Goal: Task Accomplishment & Management: Manage account settings

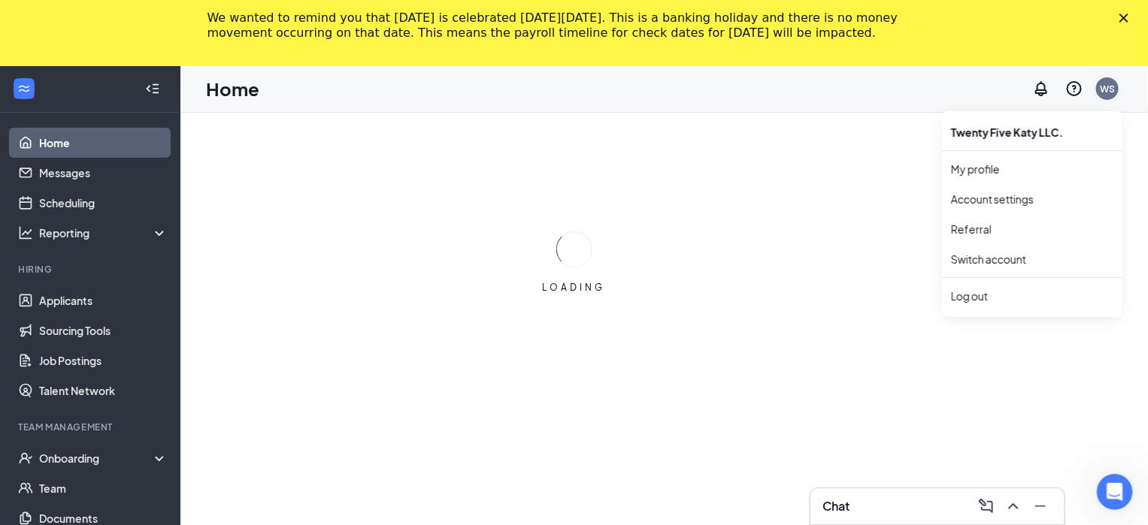
click at [1113, 92] on div "WS" at bounding box center [1107, 89] width 15 height 13
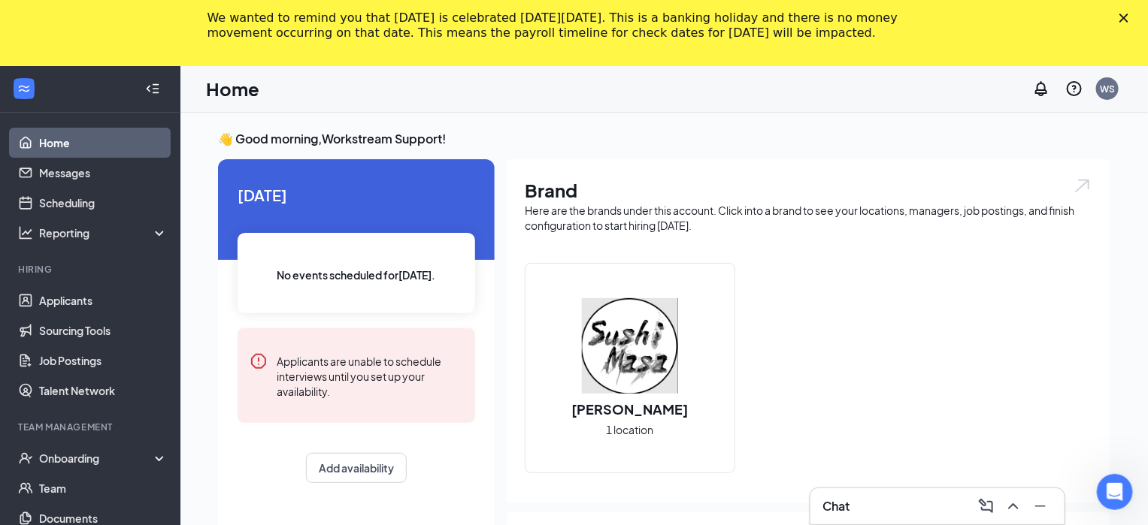
click at [765, 106] on div "Home WS" at bounding box center [663, 89] width 967 height 47
click at [1109, 92] on div "WS" at bounding box center [1107, 89] width 15 height 13
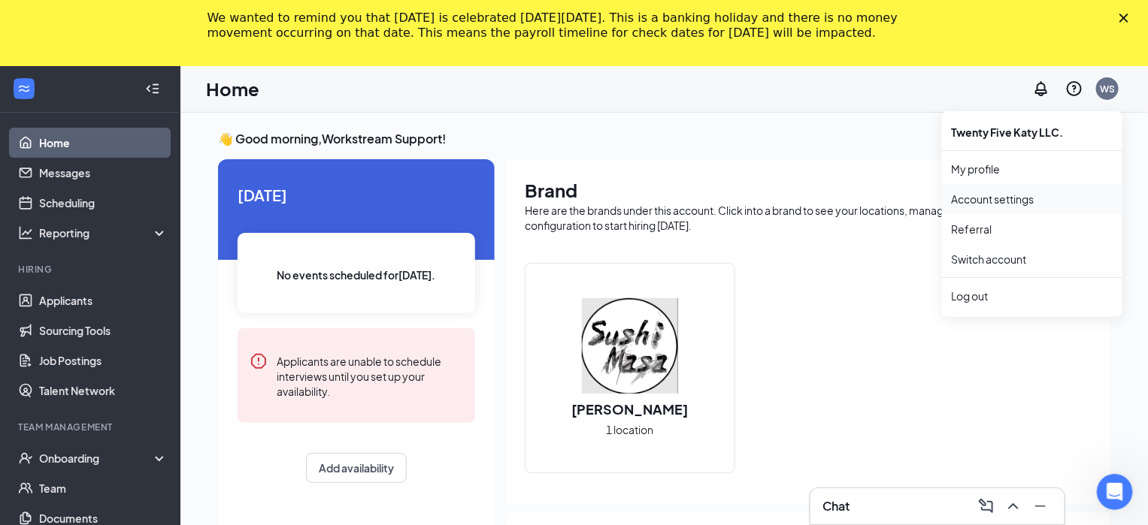
click at [986, 203] on link "Account settings" at bounding box center [1032, 199] width 162 height 15
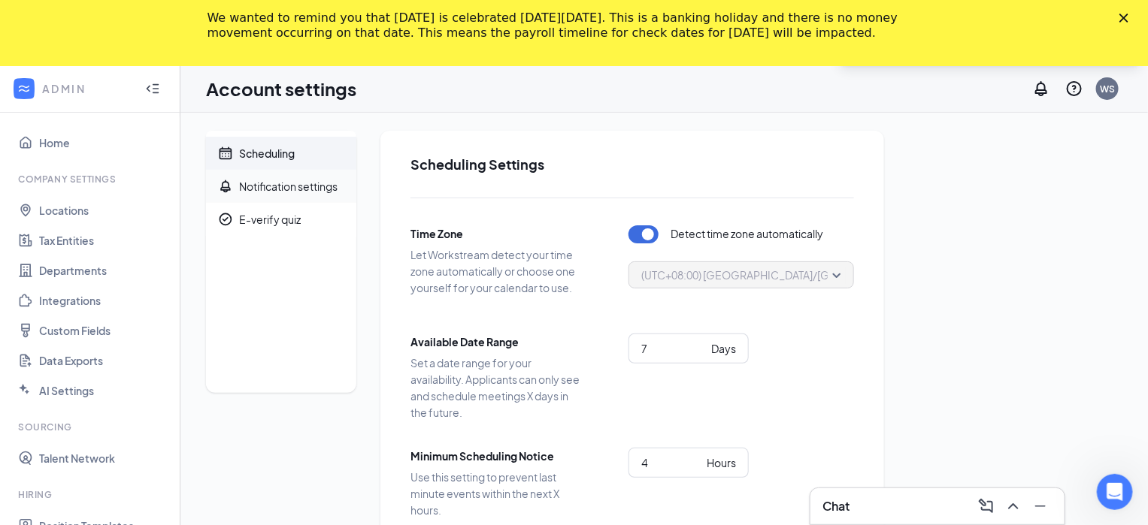
click at [323, 186] on div "Notification settings" at bounding box center [288, 186] width 98 height 15
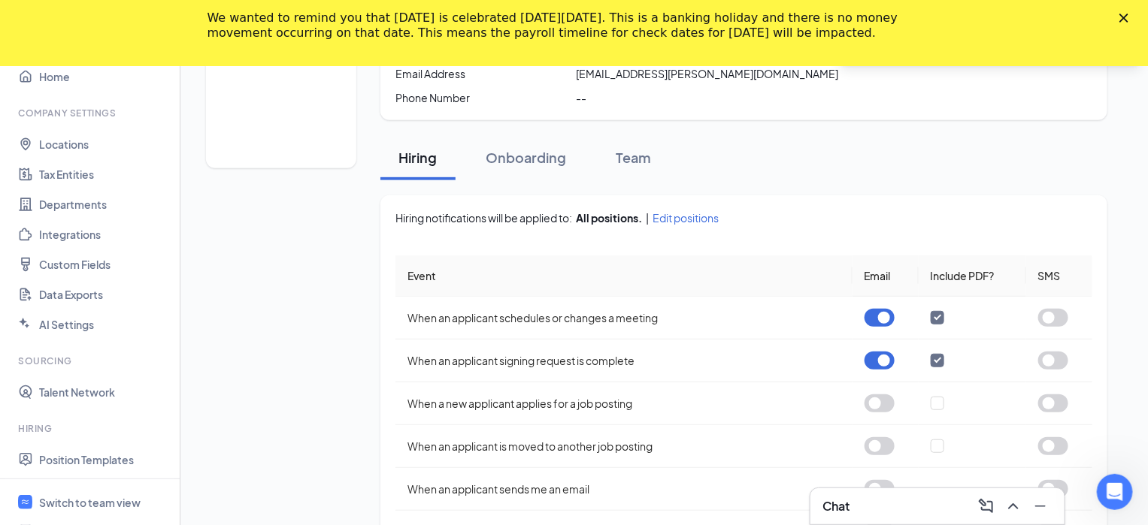
scroll to position [456, 0]
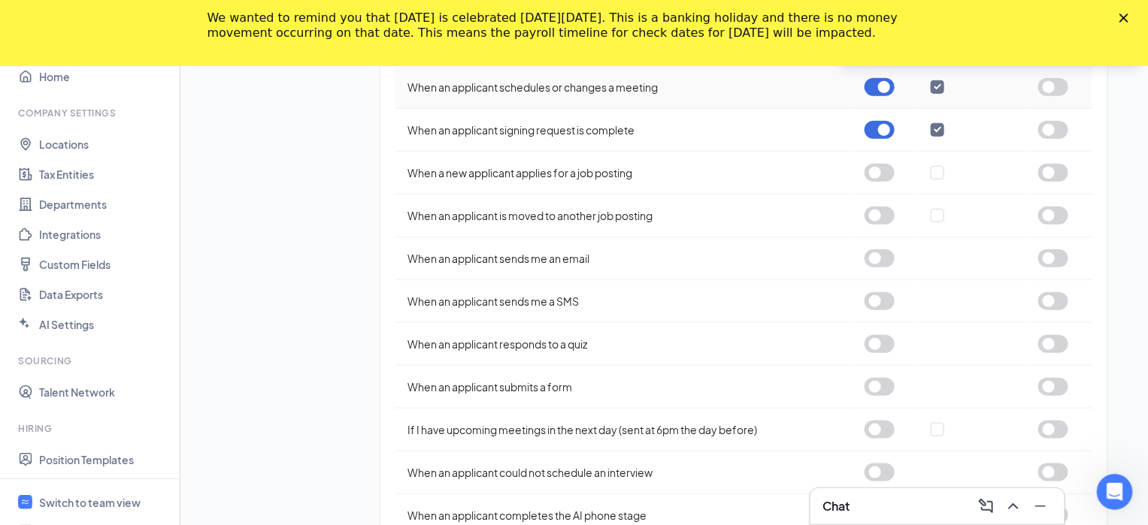
drag, startPoint x: 874, startPoint y: 87, endPoint x: 874, endPoint y: 135, distance: 48.1
click at [874, 88] on button "button" at bounding box center [879, 87] width 30 height 18
click at [872, 132] on button "button" at bounding box center [879, 130] width 30 height 18
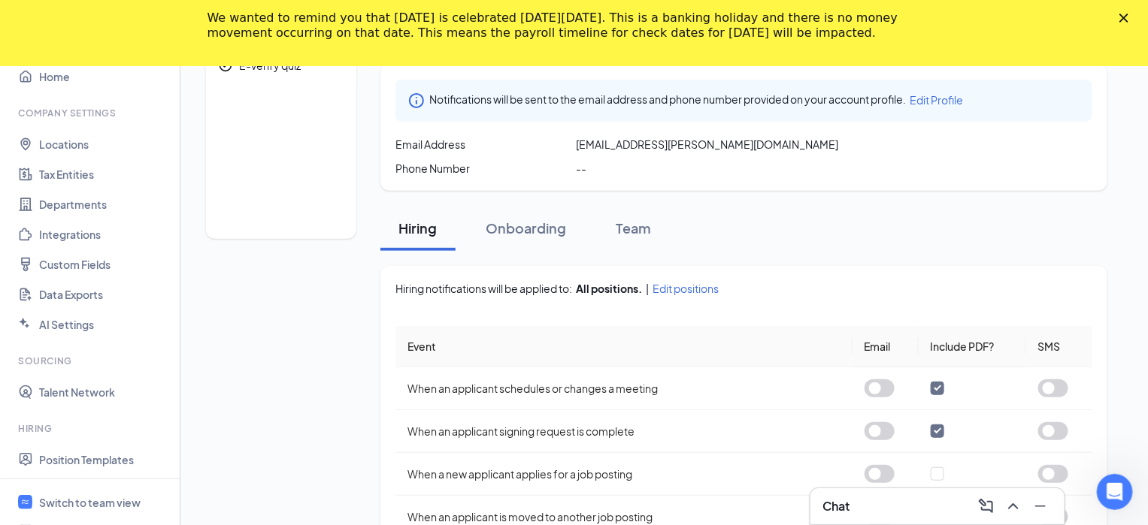
scroll to position [0, 0]
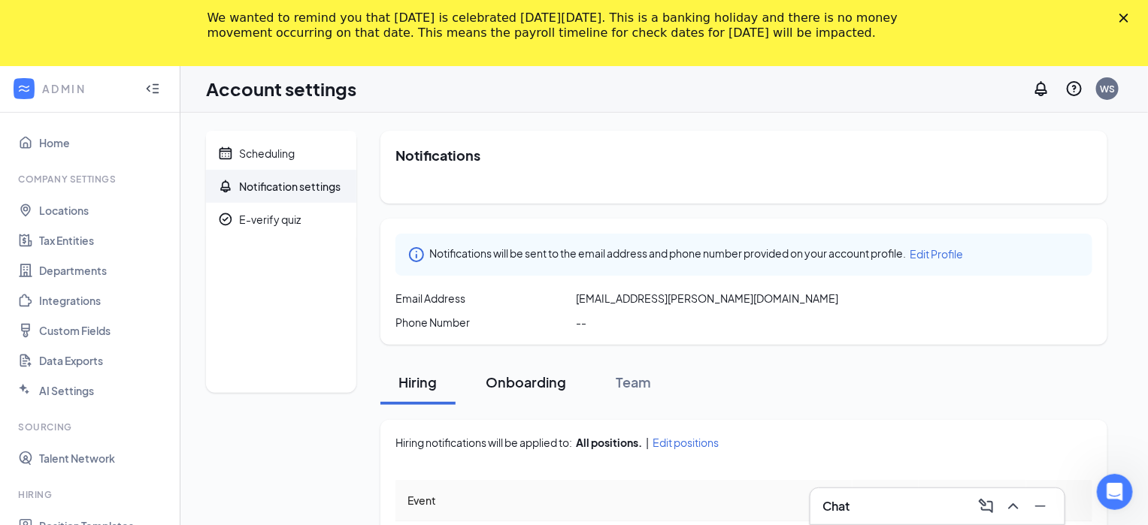
click at [528, 389] on div "Onboarding" at bounding box center [526, 382] width 80 height 19
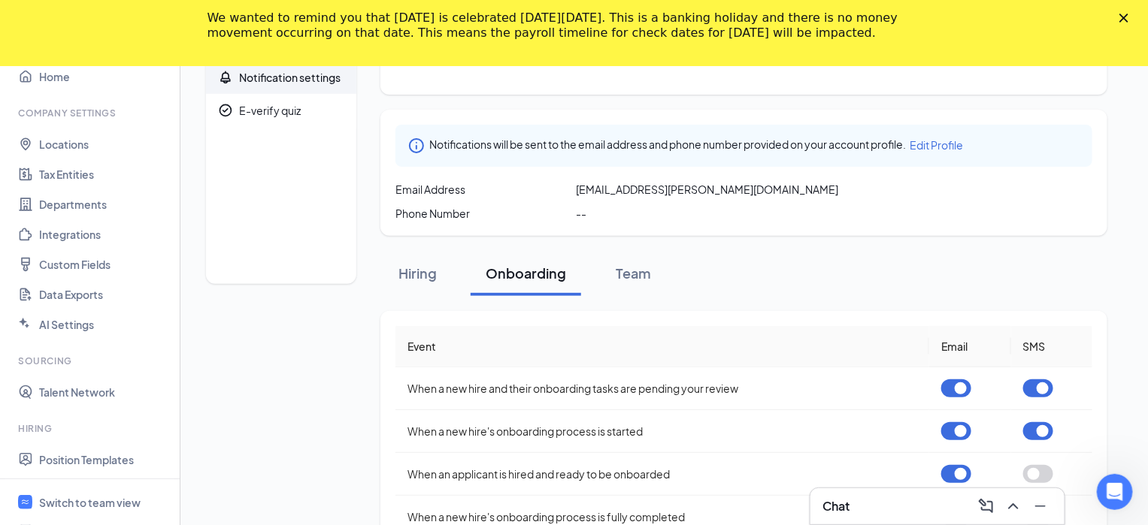
scroll to position [154, 0]
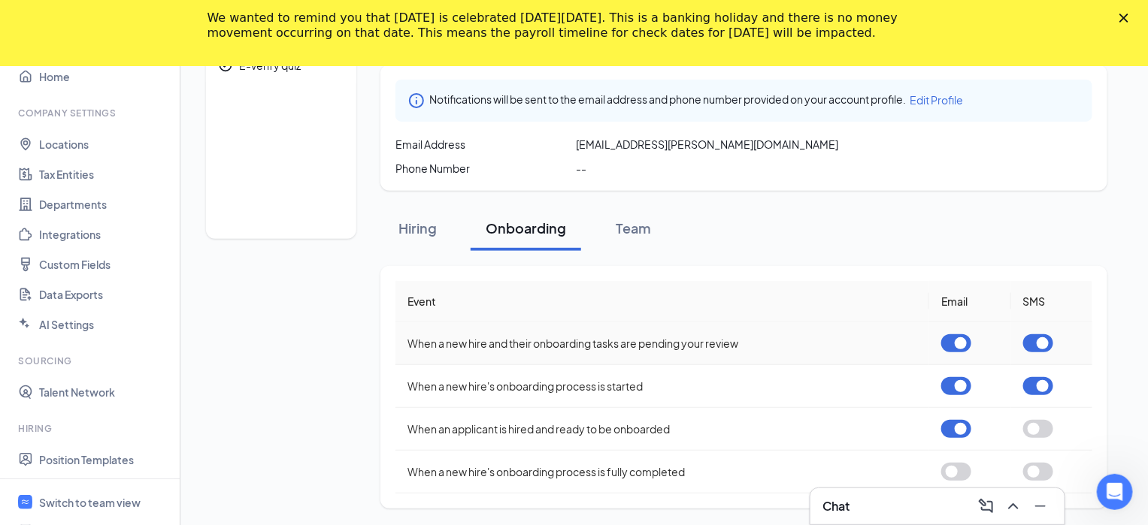
click at [950, 344] on button "button" at bounding box center [956, 344] width 30 height 18
click at [1038, 347] on button "button" at bounding box center [1038, 344] width 30 height 18
click at [958, 390] on button "button" at bounding box center [956, 386] width 30 height 18
click at [1034, 386] on button "button" at bounding box center [1038, 386] width 30 height 18
click at [952, 427] on button "button" at bounding box center [956, 429] width 30 height 18
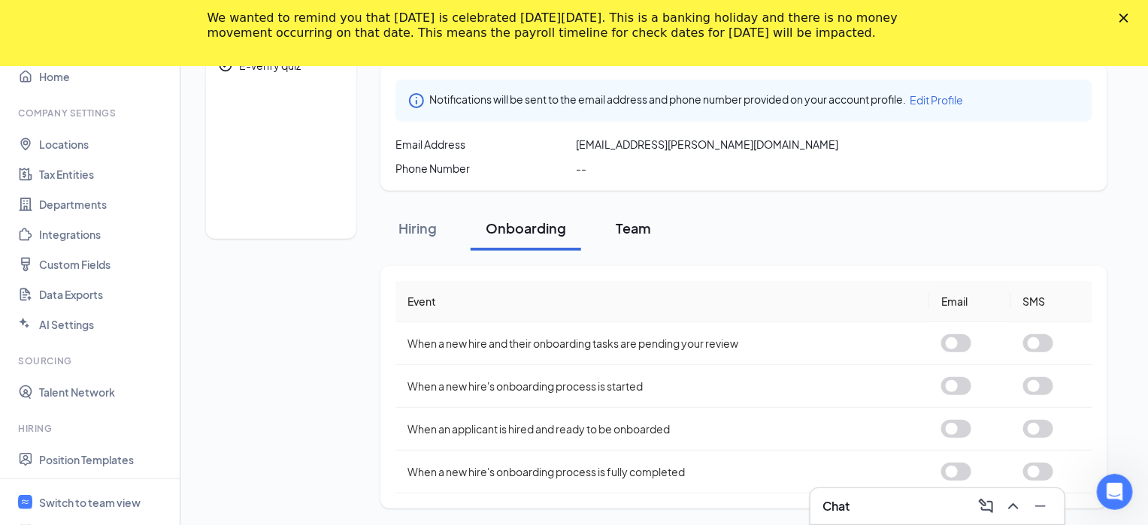
click at [629, 246] on button "Team" at bounding box center [633, 228] width 75 height 45
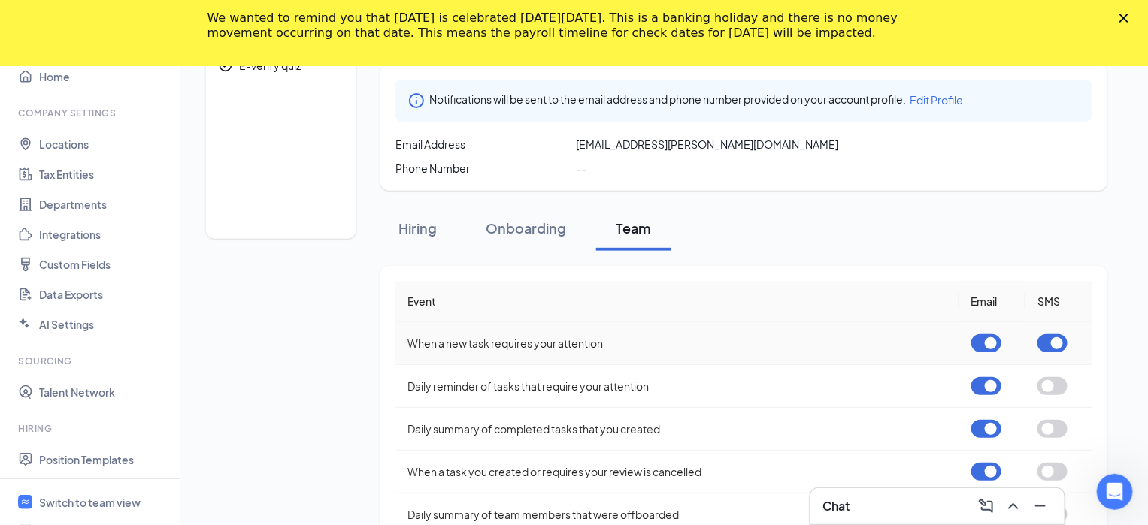
click at [964, 335] on td at bounding box center [992, 343] width 67 height 43
click at [985, 343] on button "button" at bounding box center [986, 344] width 30 height 18
click at [1050, 343] on button "button" at bounding box center [1052, 344] width 30 height 18
click at [982, 386] on button "button" at bounding box center [986, 386] width 30 height 18
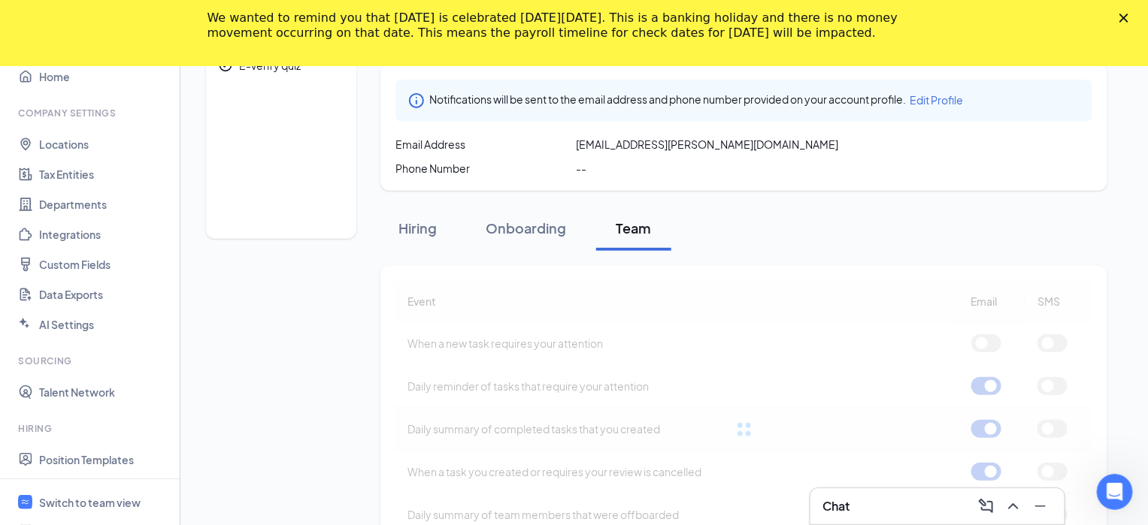
click at [979, 428] on button "button" at bounding box center [986, 429] width 30 height 18
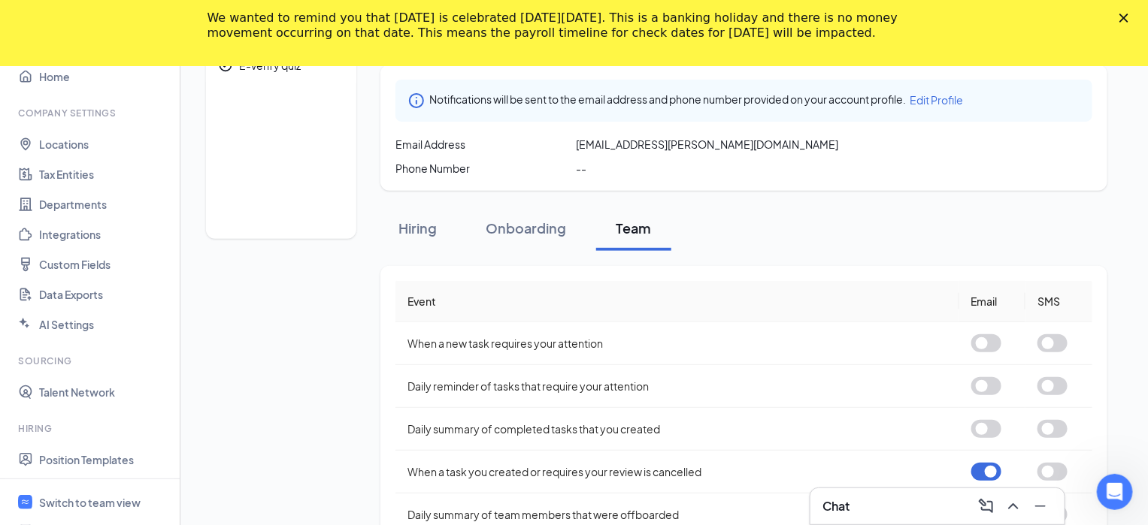
click at [981, 465] on button "button" at bounding box center [986, 472] width 30 height 18
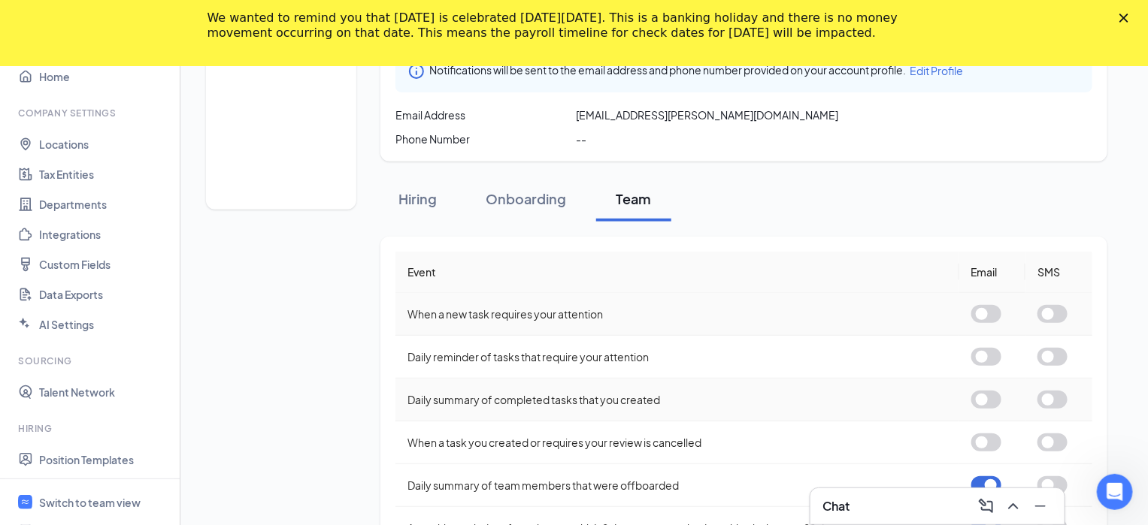
scroll to position [239, 0]
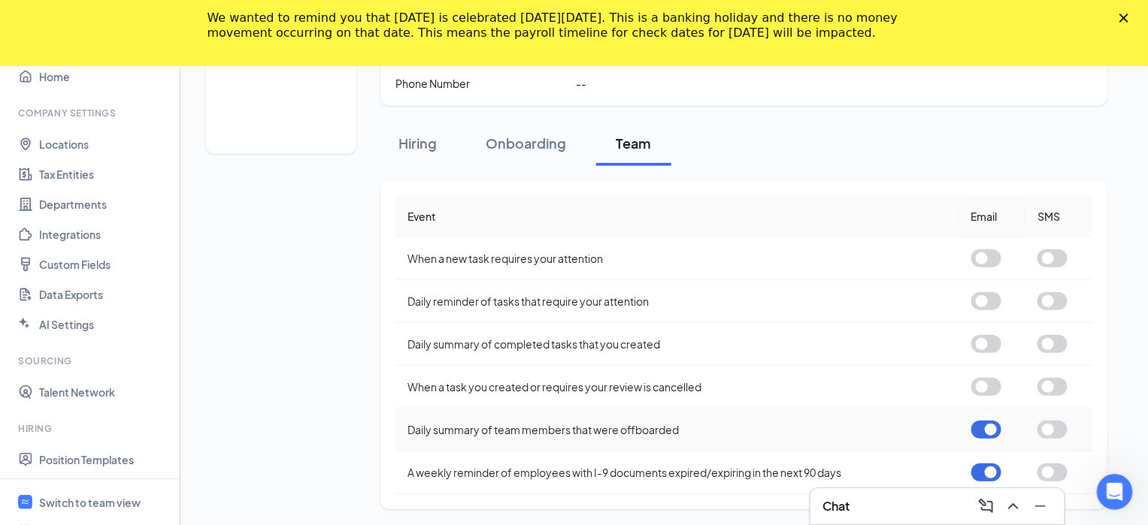
click at [982, 428] on button "button" at bounding box center [986, 430] width 30 height 18
click at [982, 473] on button "button" at bounding box center [986, 473] width 30 height 18
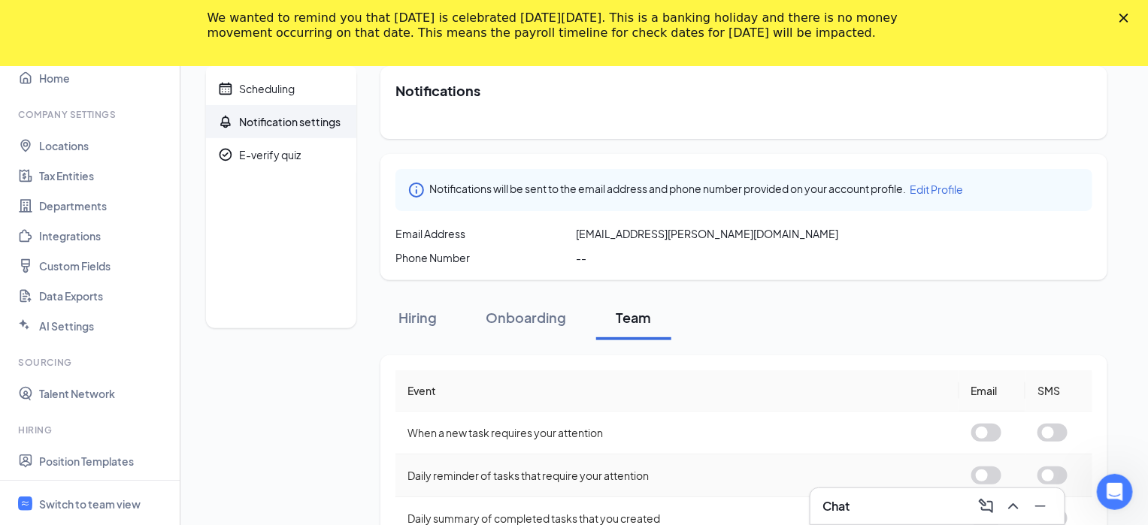
scroll to position [0, 0]
